Goal: Information Seeking & Learning: Learn about a topic

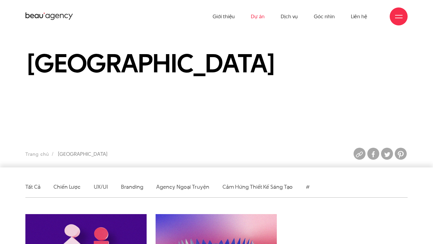
click at [257, 17] on link "Dự án" at bounding box center [258, 16] width 14 height 33
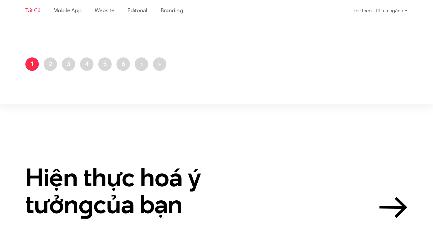
scroll to position [1170, 0]
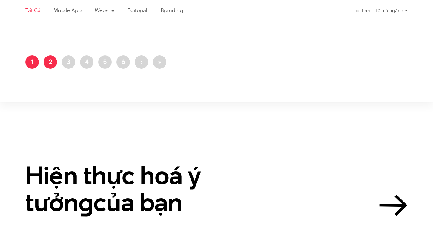
click at [50, 62] on link "Trang 2" at bounding box center [50, 61] width 13 height 13
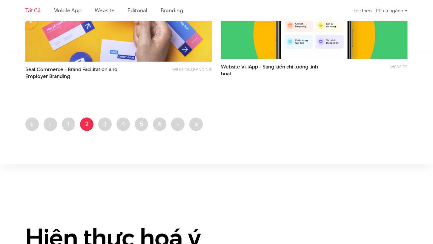
scroll to position [1112, 0]
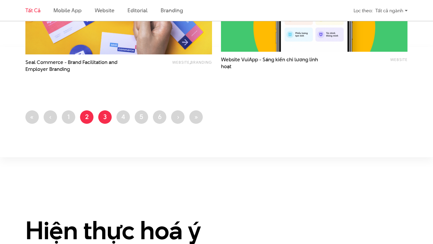
click at [104, 117] on link "Trang 3" at bounding box center [104, 116] width 13 height 13
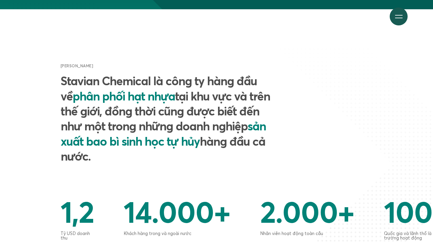
scroll to position [299, 0]
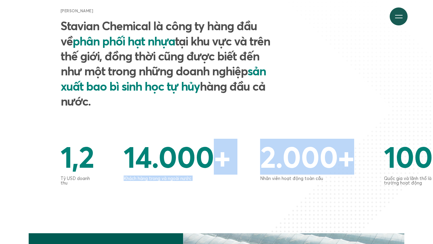
drag, startPoint x: 332, startPoint y: 135, endPoint x: 202, endPoint y: 129, distance: 130.6
click at [204, 142] on div "1,2 Tỷ USD doanh thu 14.000 + Khách hàng trong và ngoài nước 2.000 + Nhân viên …" at bounding box center [217, 164] width 342 height 44
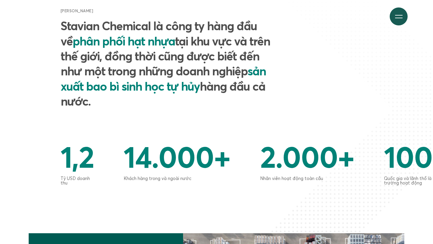
click at [297, 113] on div "Giới thiệu chung Stavian Chemical là công ty hàng đầu về phân phối hạt nhựa tại…" at bounding box center [217, 74] width 382 height 133
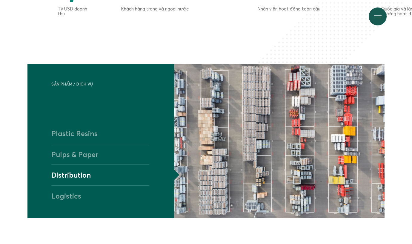
scroll to position [503, 0]
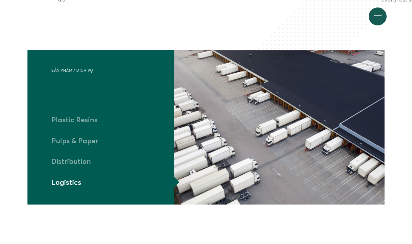
click at [94, 118] on h4 "Plastic Resins" at bounding box center [100, 119] width 98 height 21
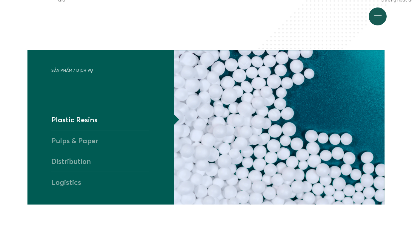
click at [88, 139] on h4 "Pulps & Paper" at bounding box center [100, 140] width 98 height 21
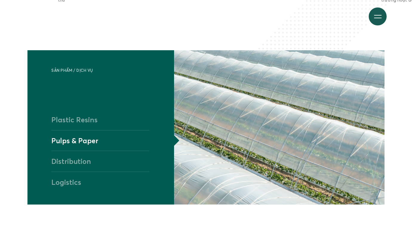
click at [79, 160] on h4 "Distribution" at bounding box center [100, 161] width 98 height 21
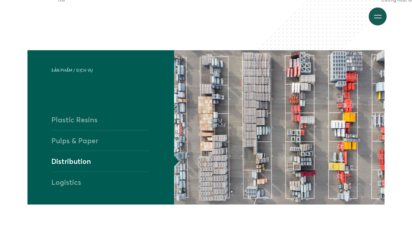
click at [68, 179] on h4 "Logistics" at bounding box center [100, 181] width 98 height 21
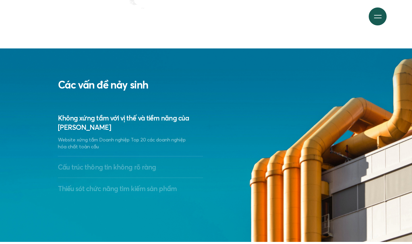
scroll to position [919, 0]
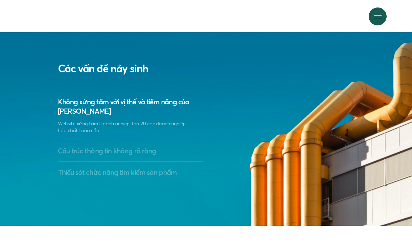
click at [128, 151] on h3 "Cấu trúc thông tin không rõ ràng" at bounding box center [130, 150] width 145 height 9
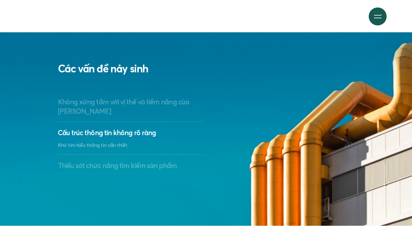
click at [122, 164] on h3 "Thiếu sót chức năng tìm kiếm sản phẩm" at bounding box center [130, 165] width 145 height 9
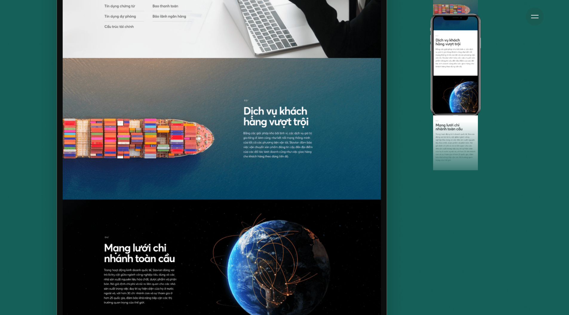
scroll to position [3888, 0]
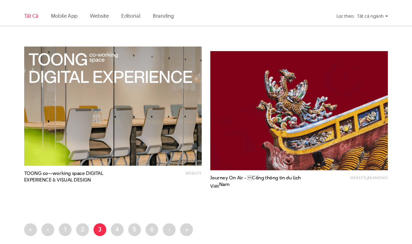
scroll to position [999, 0]
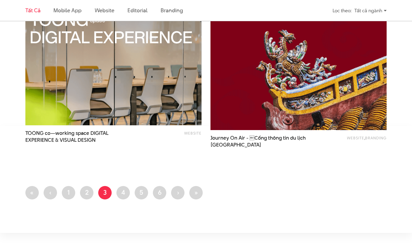
drag, startPoint x: 124, startPoint y: 189, endPoint x: 123, endPoint y: 183, distance: 6.3
click at [124, 189] on link "Trang 4" at bounding box center [122, 192] width 13 height 13
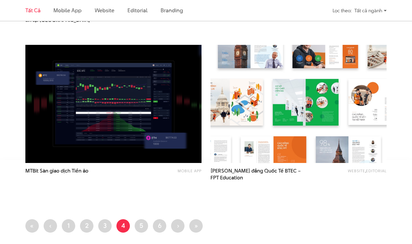
scroll to position [966, 0]
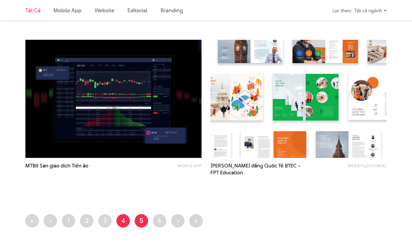
click at [146, 222] on link "Trang 5" at bounding box center [141, 220] width 13 height 13
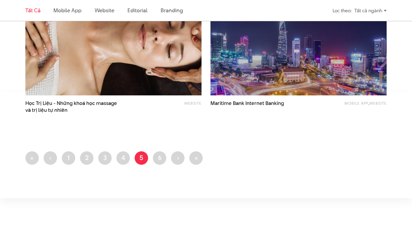
scroll to position [1035, 0]
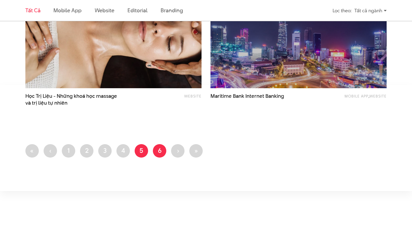
click at [155, 150] on link "Trang 6" at bounding box center [159, 150] width 13 height 13
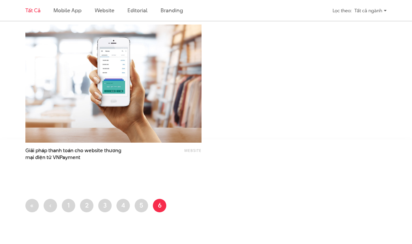
scroll to position [979, 0]
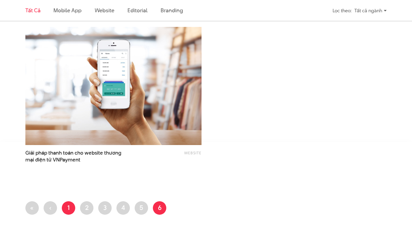
click at [62, 208] on link "Trang 1" at bounding box center [68, 207] width 13 height 13
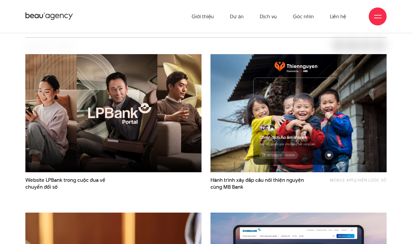
scroll to position [164, 0]
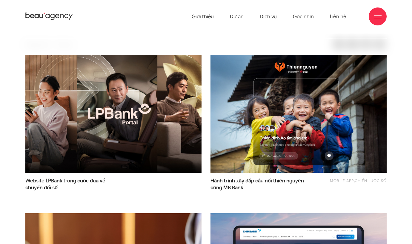
click at [107, 112] on img at bounding box center [114, 114] width 194 height 130
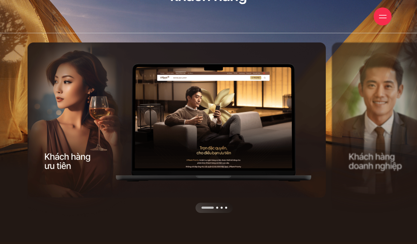
click at [319, 132] on div "Next slide" at bounding box center [253, 127] width 151 height 170
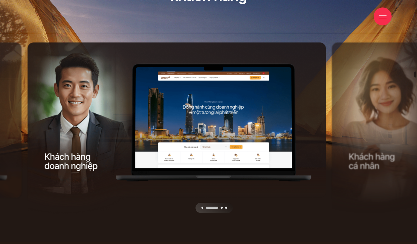
click at [319, 132] on div "Next slide" at bounding box center [253, 127] width 151 height 170
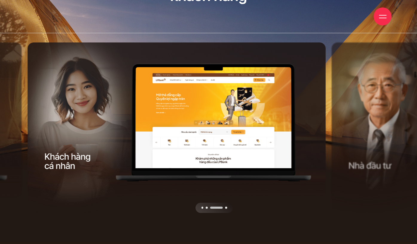
click at [319, 132] on div "Next slide" at bounding box center [253, 127] width 151 height 170
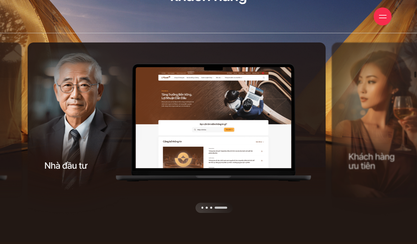
click at [319, 132] on div "Next slide" at bounding box center [253, 127] width 151 height 170
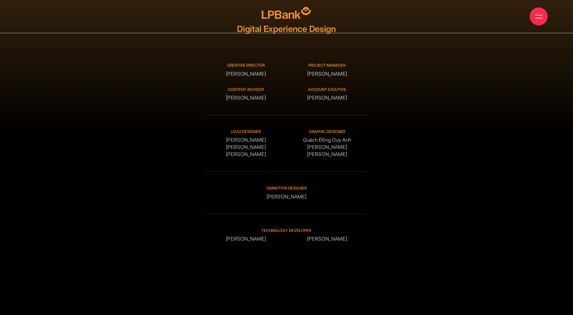
drag, startPoint x: 228, startPoint y: 74, endPoint x: 273, endPoint y: 73, distance: 44.5
click at [273, 73] on div "Creative Director [PERSON_NAME]" at bounding box center [246, 69] width 81 height 15
drag, startPoint x: 225, startPoint y: 73, endPoint x: 276, endPoint y: 73, distance: 50.8
click at [276, 73] on div "Creative Director [PERSON_NAME]" at bounding box center [246, 69] width 81 height 15
copy div "[PERSON_NAME]"
